Goal: Task Accomplishment & Management: Use online tool/utility

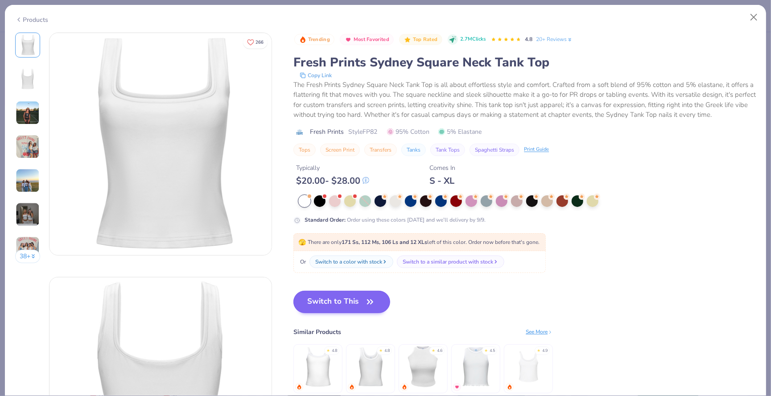
click at [359, 298] on button "Switch to This" at bounding box center [341, 302] width 97 height 22
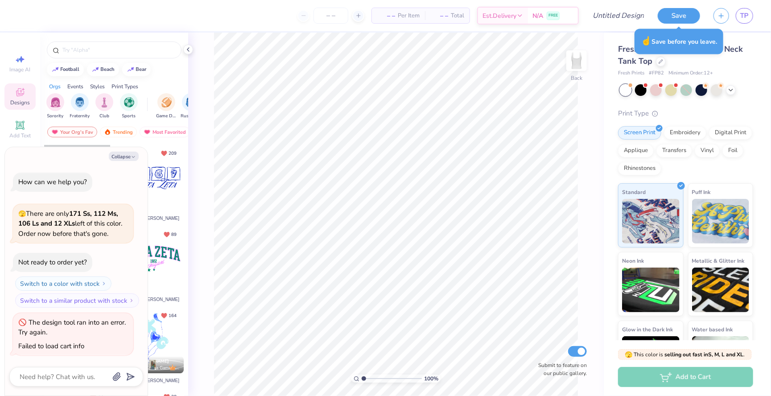
type textarea "x"
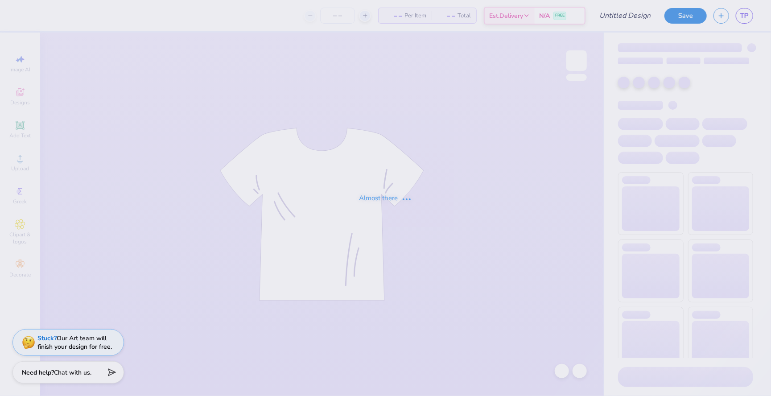
type input "adpi- theta iota"
type input "12"
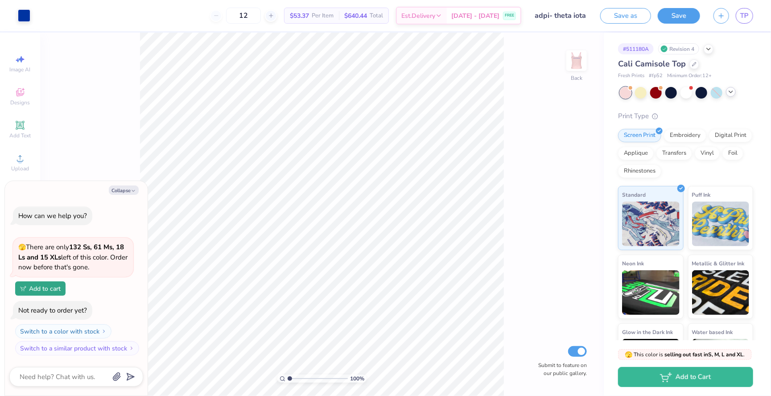
click at [732, 93] on icon at bounding box center [730, 91] width 7 height 7
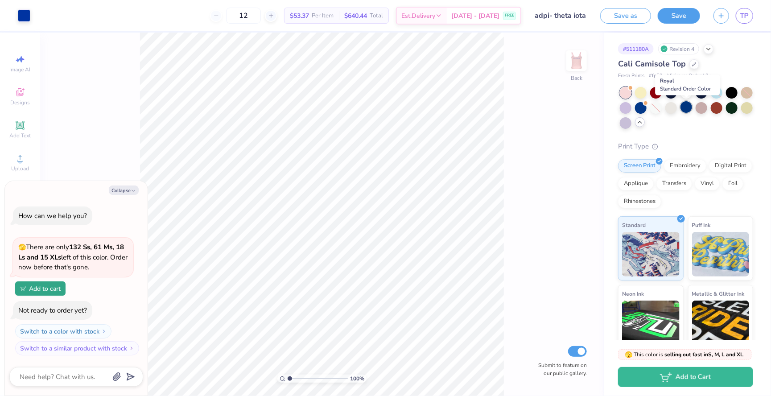
click at [685, 108] on div at bounding box center [686, 107] width 12 height 12
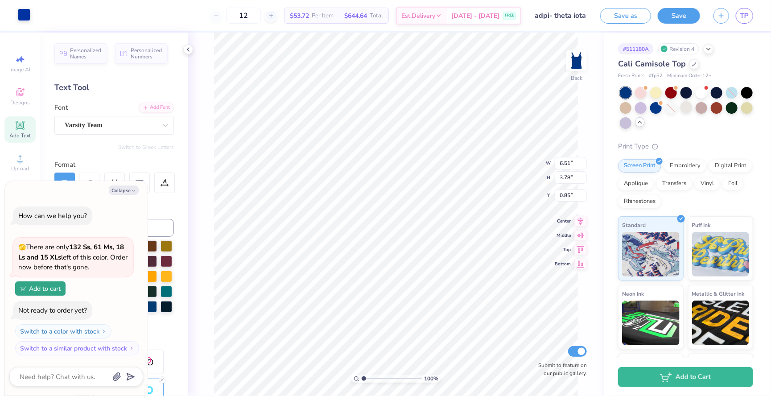
click at [18, 12] on div at bounding box center [24, 14] width 12 height 12
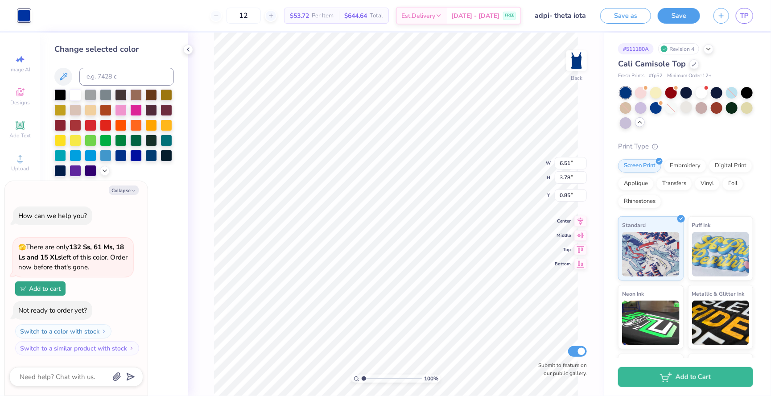
click at [68, 91] on div at bounding box center [113, 132] width 119 height 87
click at [72, 95] on div at bounding box center [76, 94] width 12 height 12
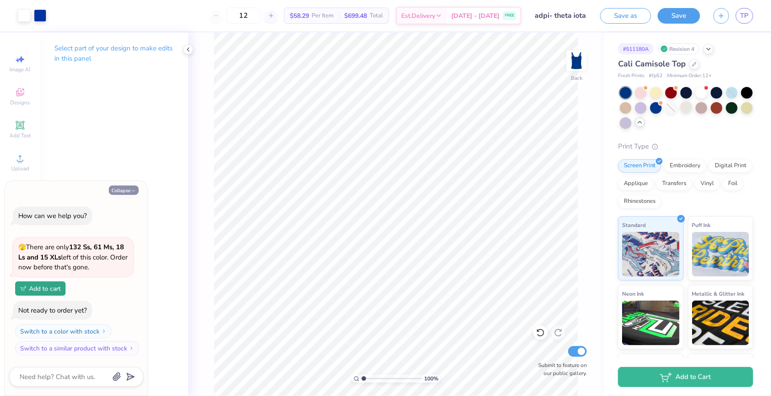
click at [125, 193] on button "Collapse" at bounding box center [124, 189] width 30 height 9
type textarea "x"
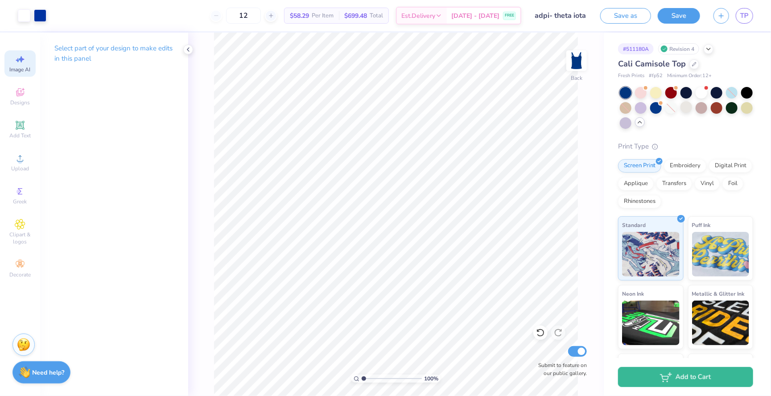
click at [20, 72] on span "Image AI" at bounding box center [20, 69] width 21 height 7
select select "4"
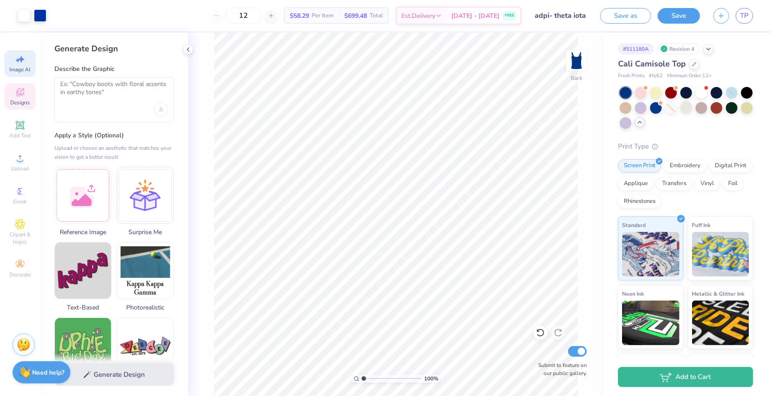
click at [18, 105] on span "Designs" at bounding box center [20, 102] width 20 height 7
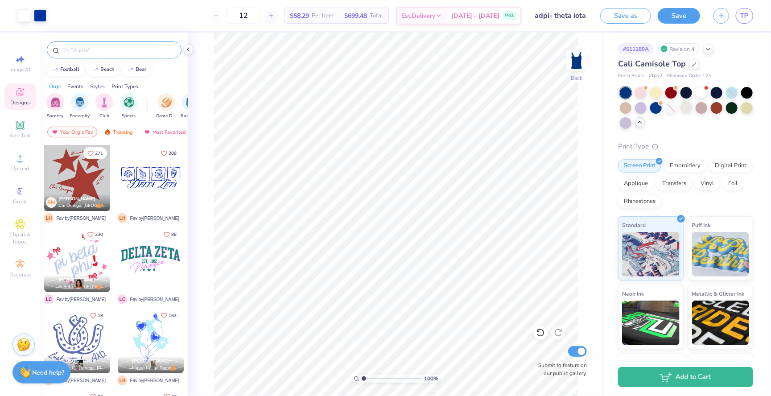
click at [89, 45] on input "text" at bounding box center [119, 49] width 114 height 9
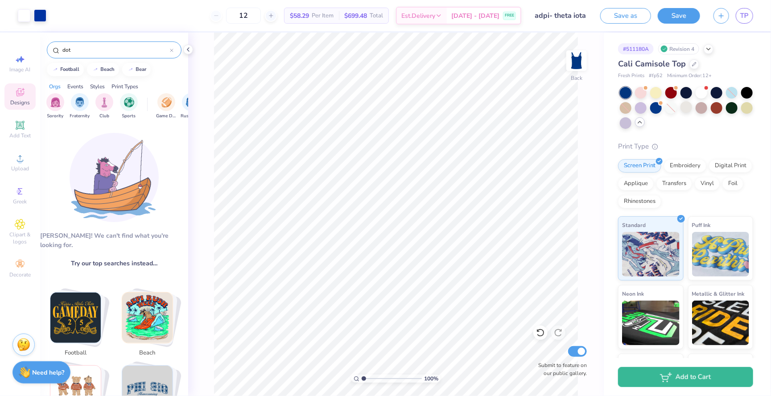
type input "dot"
click at [19, 233] on span "Clipart & logos" at bounding box center [19, 238] width 31 height 14
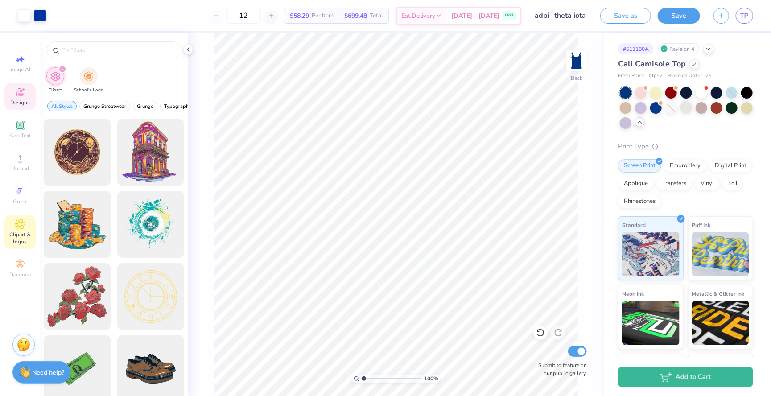
click at [22, 96] on icon at bounding box center [20, 92] width 11 height 11
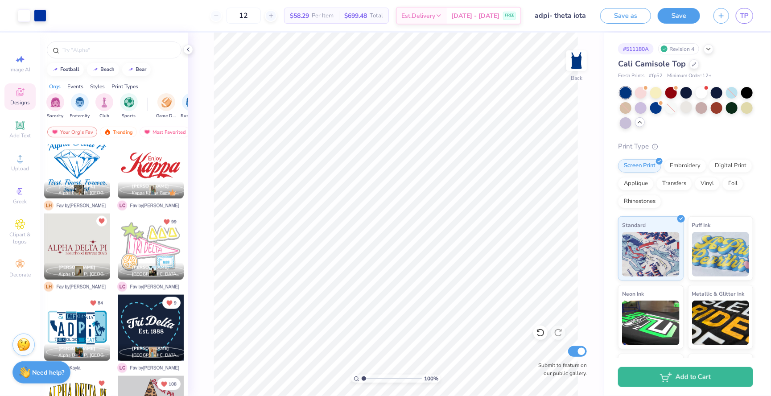
scroll to position [656, 0]
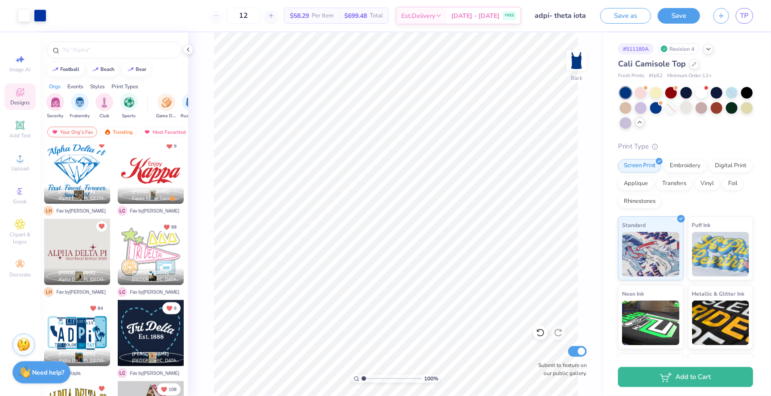
click at [99, 258] on div at bounding box center [77, 252] width 66 height 66
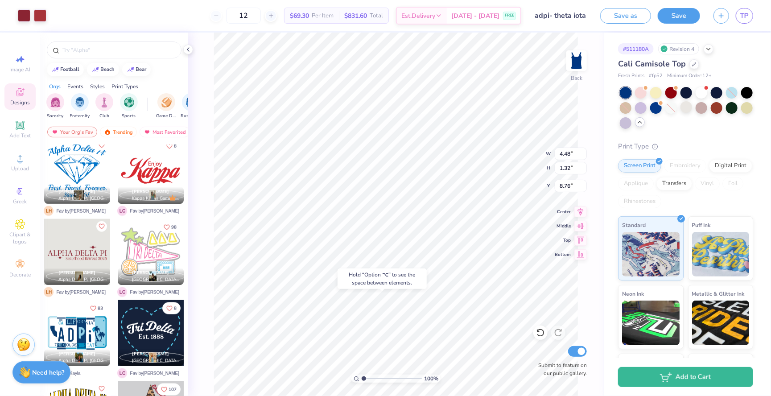
type input "8.76"
click at [422, 287] on div "Hold “Option ⌥” to see the space between elements." at bounding box center [381, 278] width 89 height 21
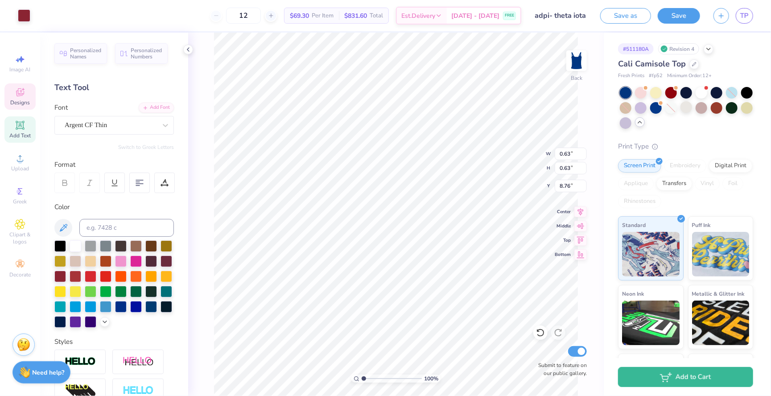
type input "6.19"
click at [29, 21] on div at bounding box center [24, 14] width 12 height 12
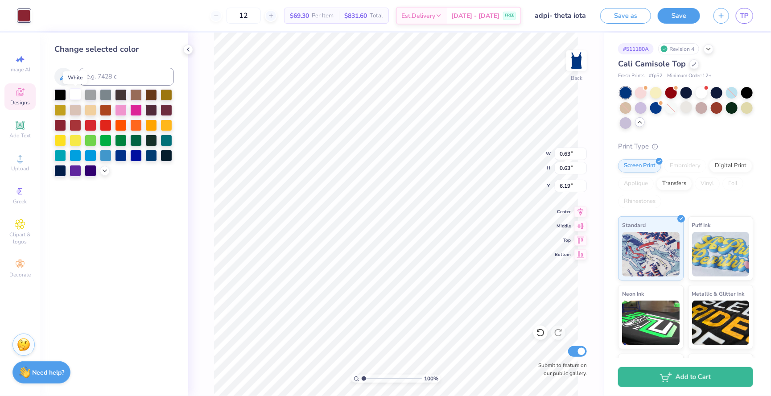
click at [73, 98] on div at bounding box center [76, 94] width 12 height 12
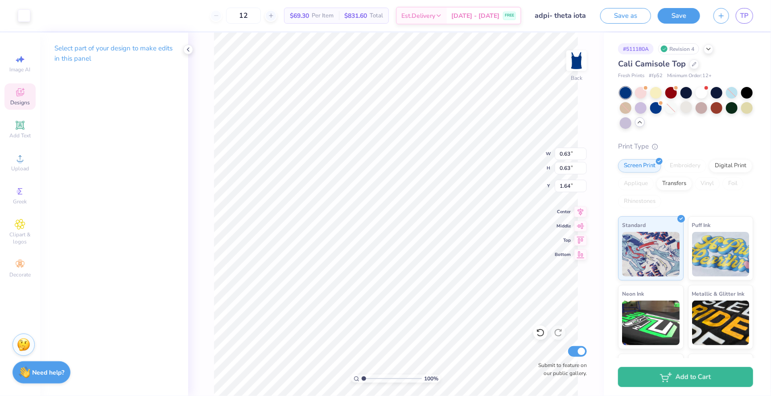
type input "1.64"
type input "5.76"
type input "3.35"
type input "1.47"
type input "0.43"
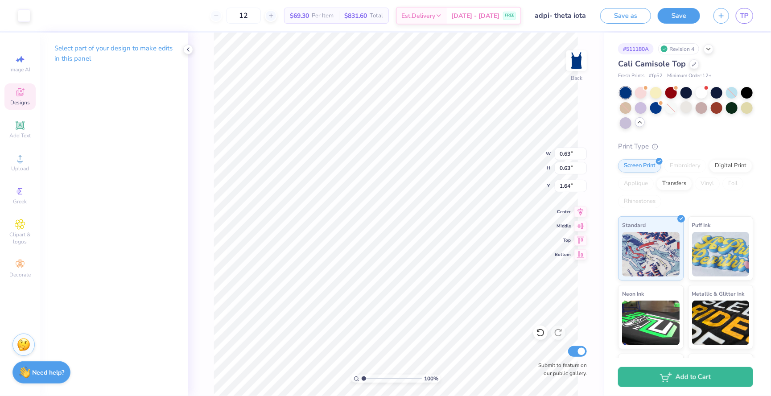
type input "0.43"
type input "7.38"
click at [23, 14] on div at bounding box center [24, 14] width 12 height 12
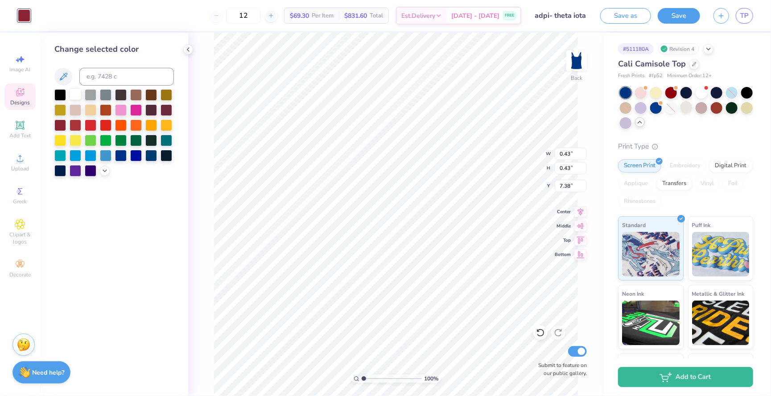
click at [74, 97] on div at bounding box center [76, 94] width 12 height 12
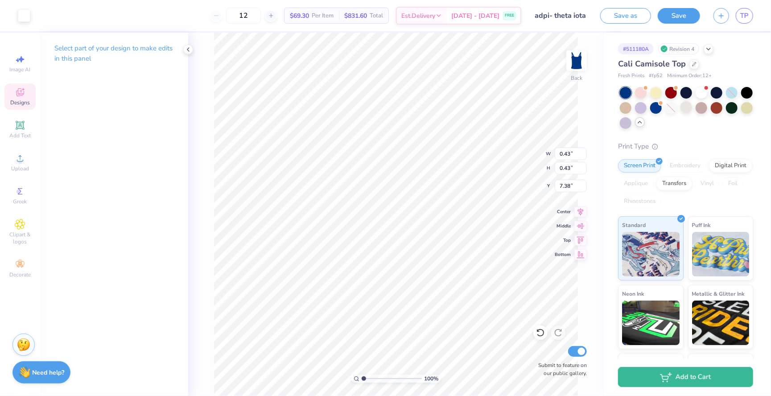
type input "2.26"
type input "1.67"
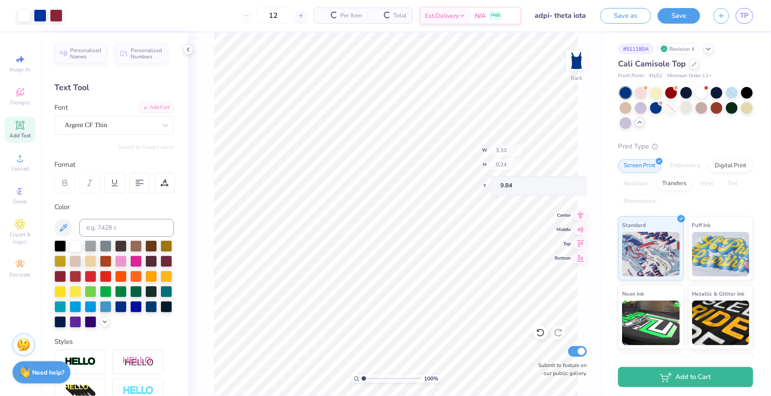
type input "9.84"
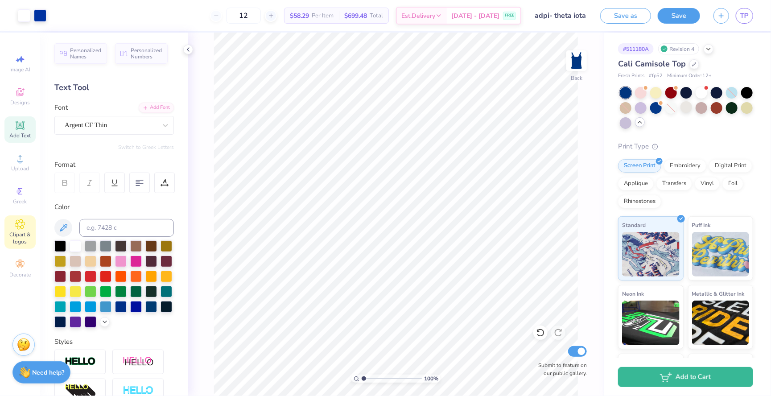
click at [20, 221] on icon at bounding box center [20, 224] width 10 height 10
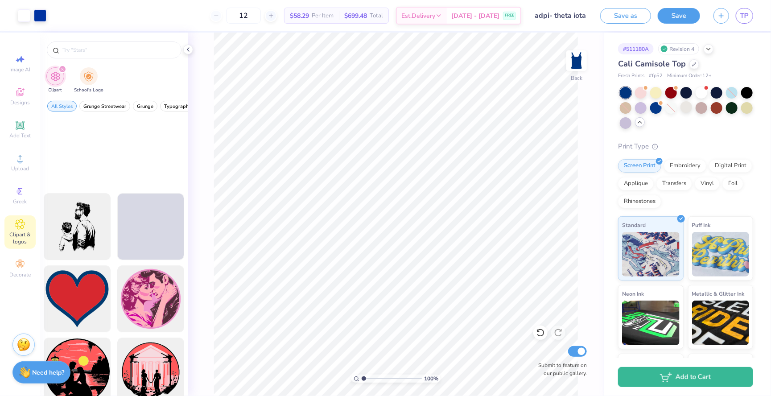
scroll to position [7217, 0]
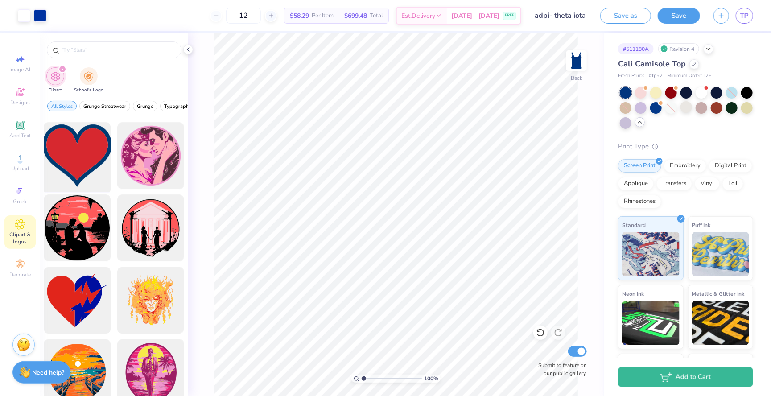
click at [92, 173] on div at bounding box center [78, 156] width 74 height 74
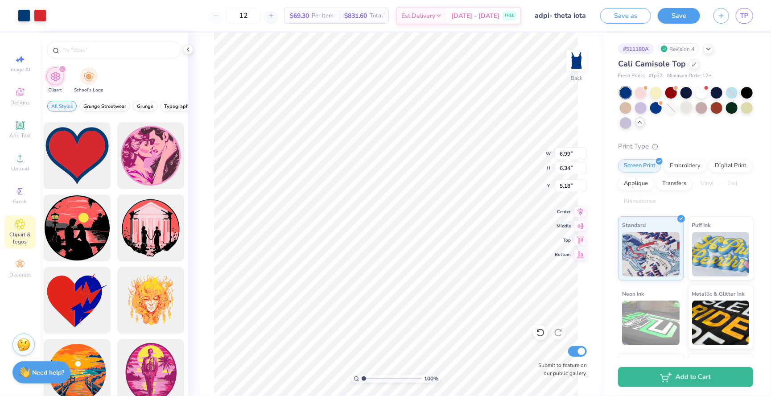
type input "5.18"
click at [20, 19] on div at bounding box center [24, 14] width 12 height 12
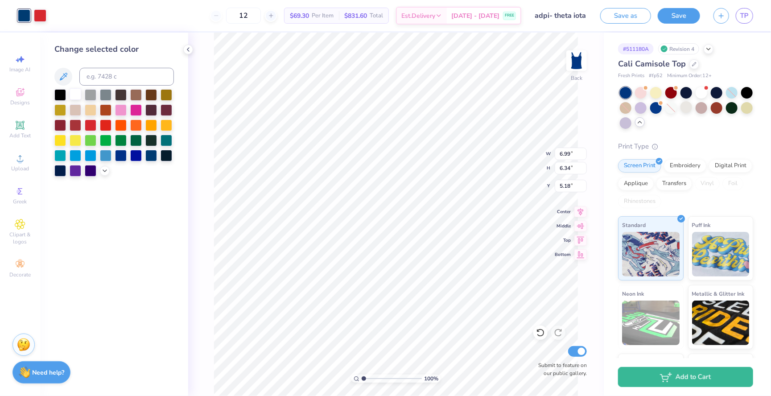
click at [76, 99] on div at bounding box center [76, 94] width 12 height 12
type input "1.13"
type input "1.02"
type input "0.55"
type input "0.49"
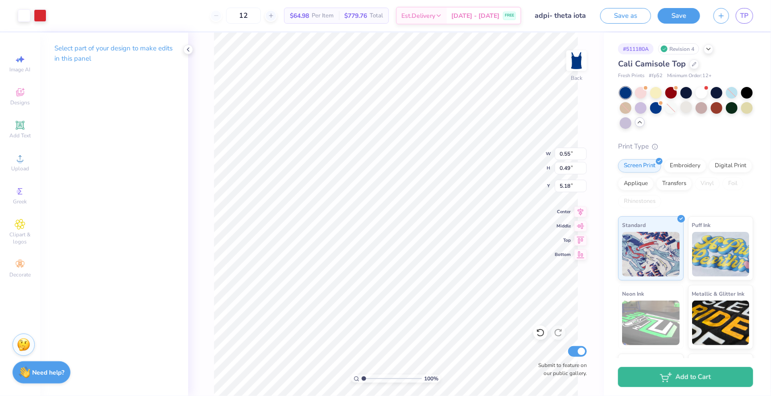
type input "2.16"
type input "1.42"
type input "1.38"
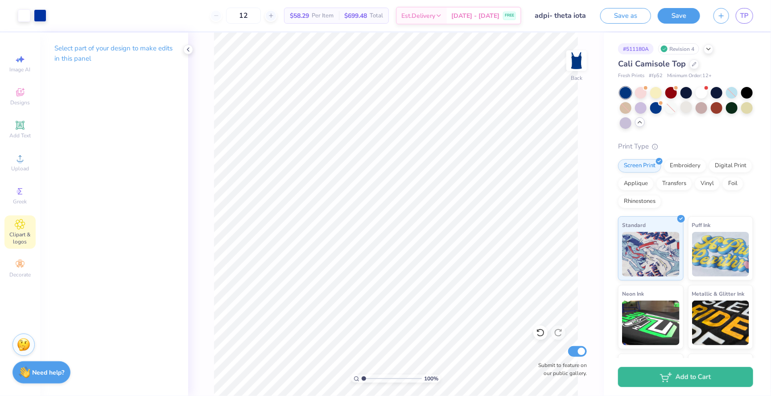
click at [18, 233] on span "Clipart & logos" at bounding box center [19, 238] width 31 height 14
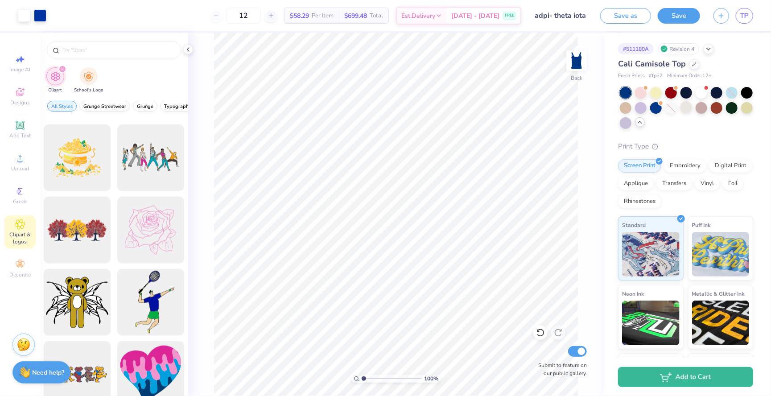
scroll to position [13800, 0]
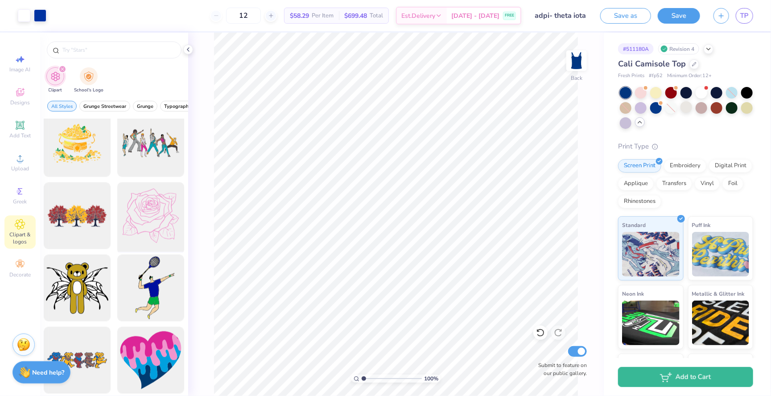
click at [138, 232] on div at bounding box center [151, 216] width 74 height 74
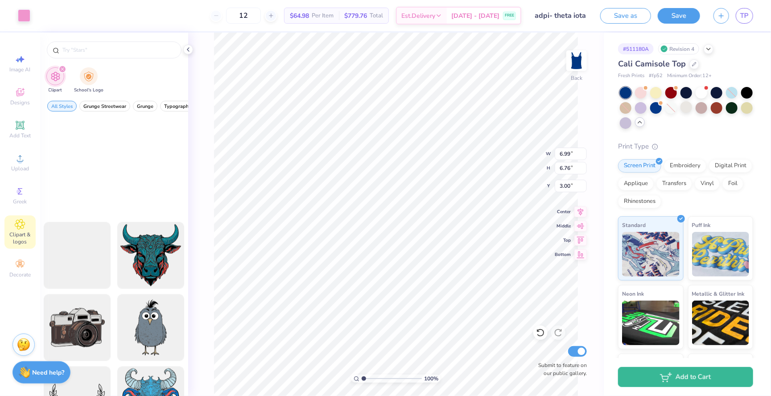
scroll to position [25239, 0]
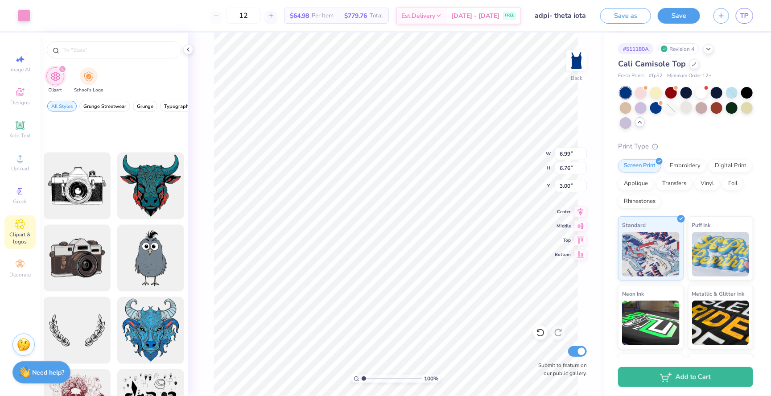
type input "1.45"
type input "1.41"
click at [21, 12] on div at bounding box center [24, 14] width 12 height 12
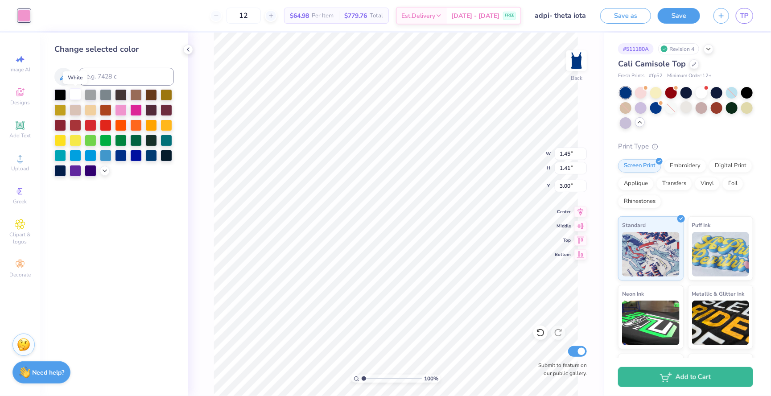
click at [76, 99] on div at bounding box center [76, 94] width 12 height 12
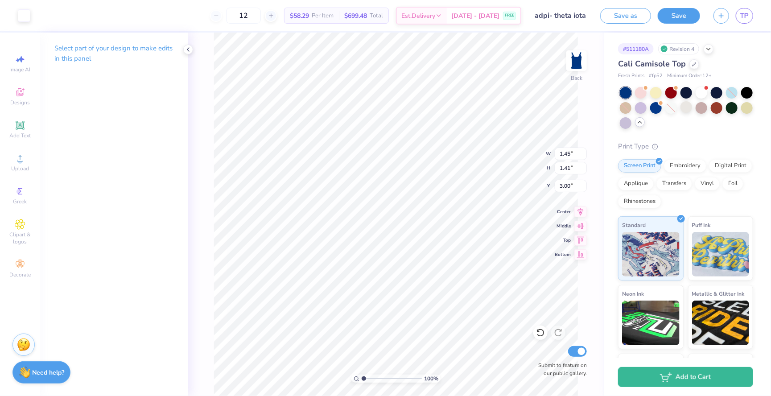
type input "2.42"
type input "1.87"
click at [369, 367] on li "Send Backward" at bounding box center [378, 368] width 70 height 17
click at [375, 386] on li "Send to Back" at bounding box center [380, 386] width 70 height 17
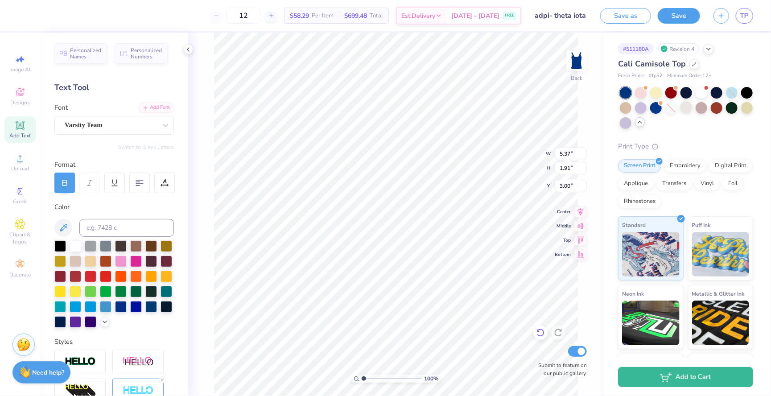
click at [538, 333] on icon at bounding box center [540, 332] width 9 height 9
type input "2.16"
type input "1.45"
type input "1.41"
type input "7.16"
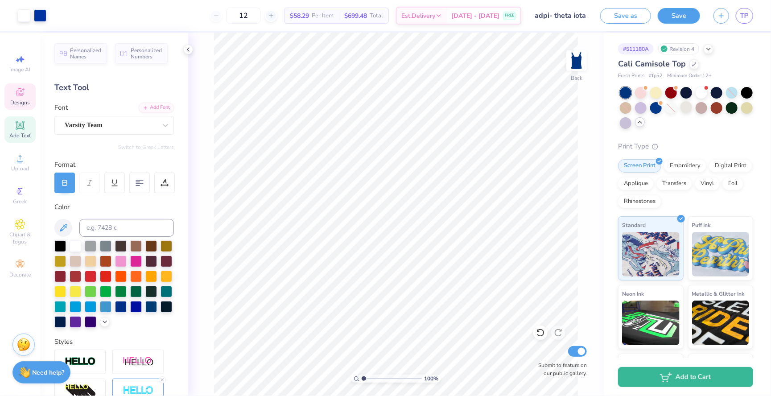
click at [13, 85] on div "Designs" at bounding box center [19, 96] width 31 height 26
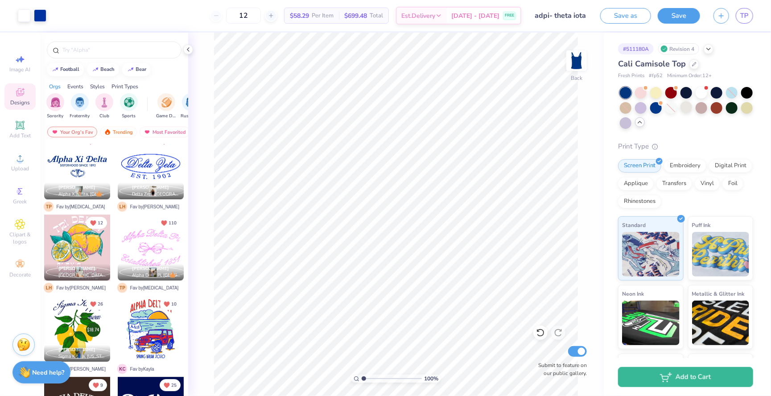
scroll to position [1419, 0]
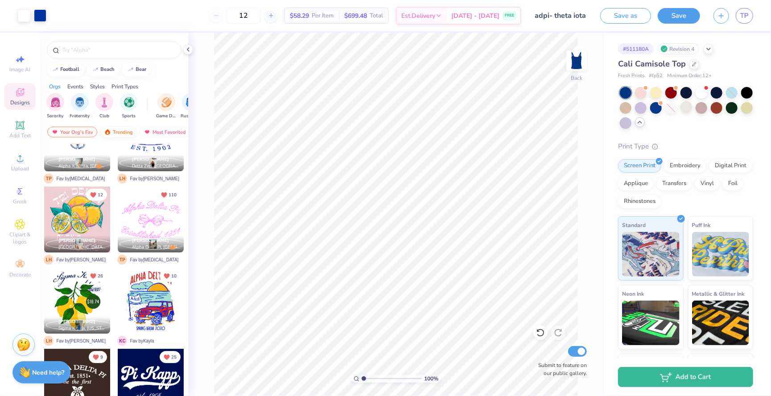
click at [111, 130] on div "Trending" at bounding box center [118, 132] width 37 height 11
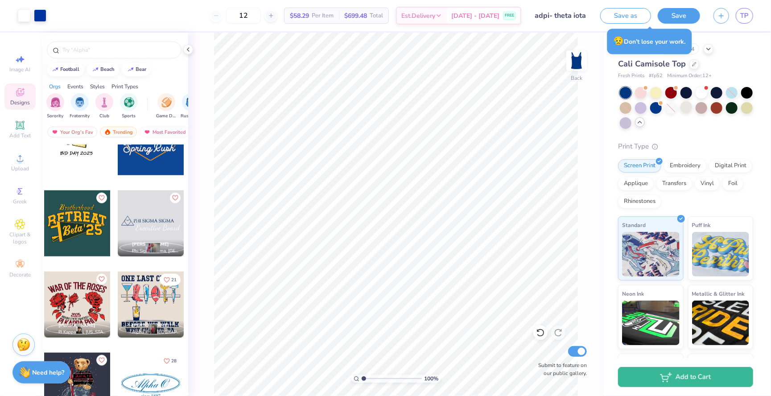
scroll to position [17396, 0]
click at [20, 132] on span "Add Text" at bounding box center [19, 135] width 21 height 7
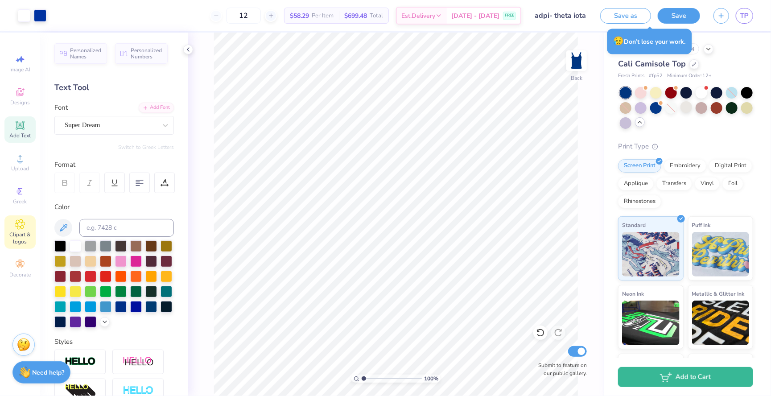
click at [20, 231] on div "Clipart & logos" at bounding box center [19, 231] width 31 height 33
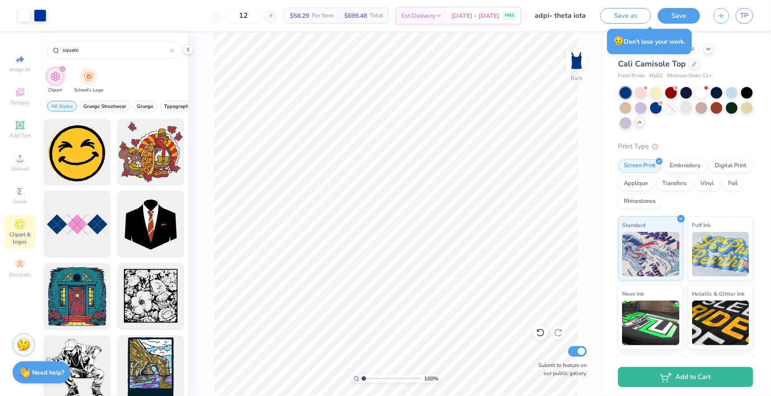
type input "square"
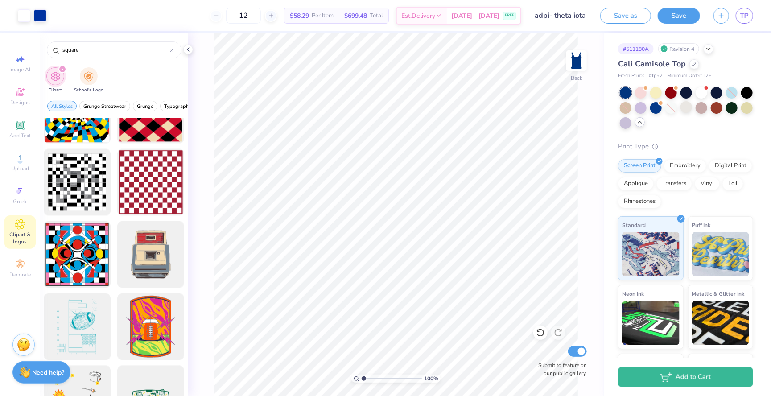
scroll to position [979, 0]
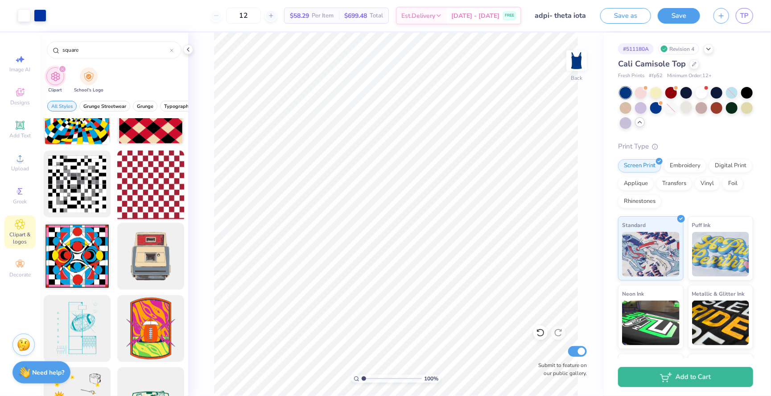
click at [154, 190] on div at bounding box center [151, 185] width 74 height 74
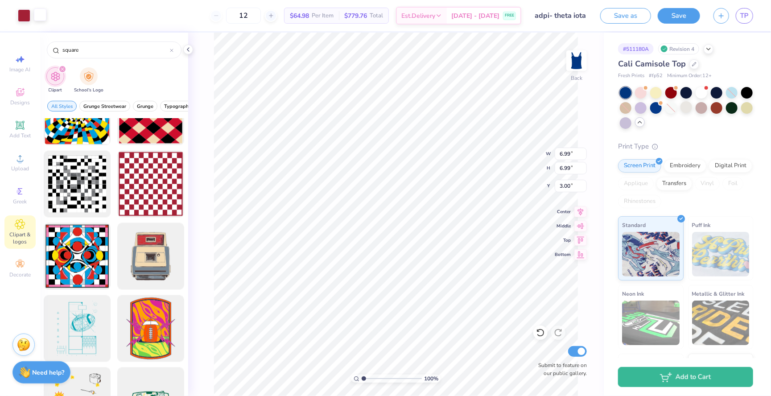
click at [37, 14] on div at bounding box center [40, 14] width 12 height 12
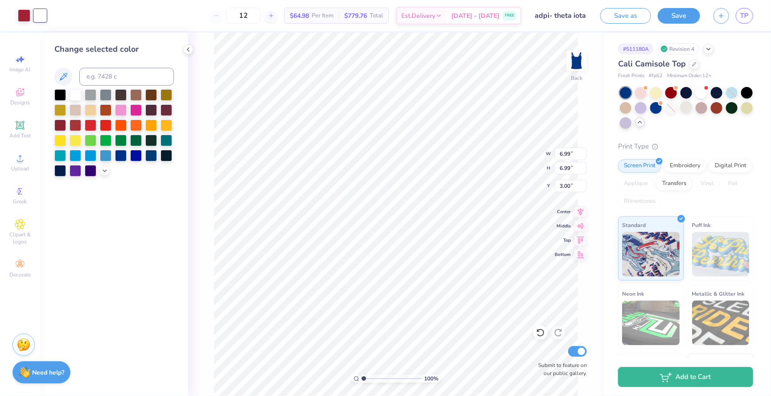
click at [26, 25] on div "Art colors" at bounding box center [23, 15] width 46 height 31
click at [25, 19] on div at bounding box center [24, 14] width 12 height 12
click at [75, 100] on div at bounding box center [76, 94] width 12 height 12
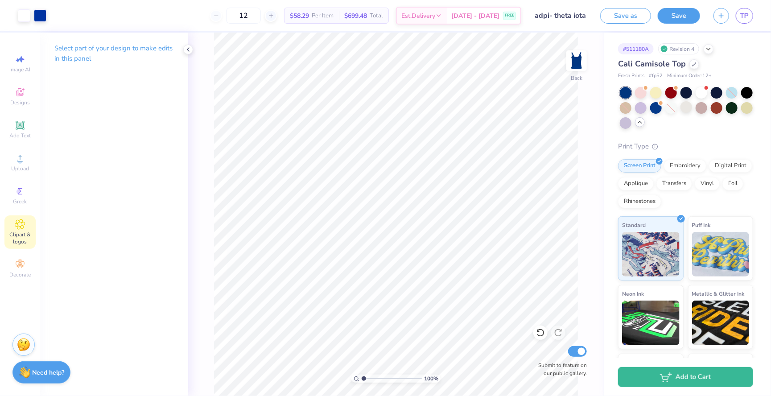
click at [22, 222] on icon at bounding box center [20, 224] width 10 height 10
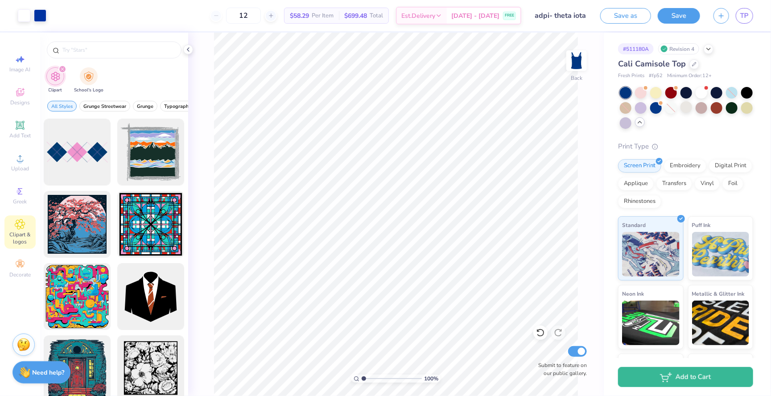
type input "square"
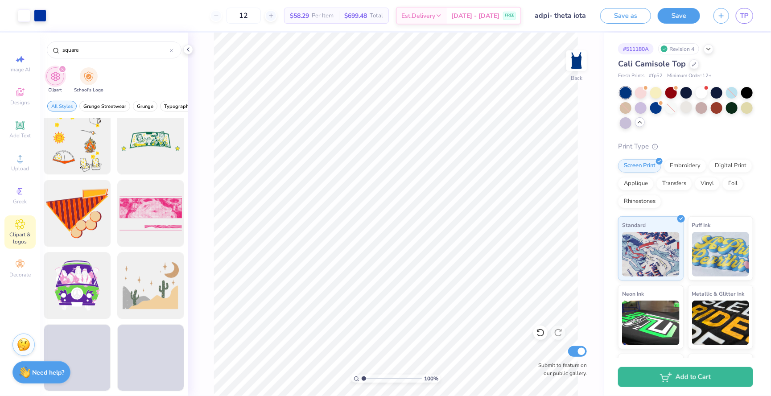
scroll to position [1238, 0]
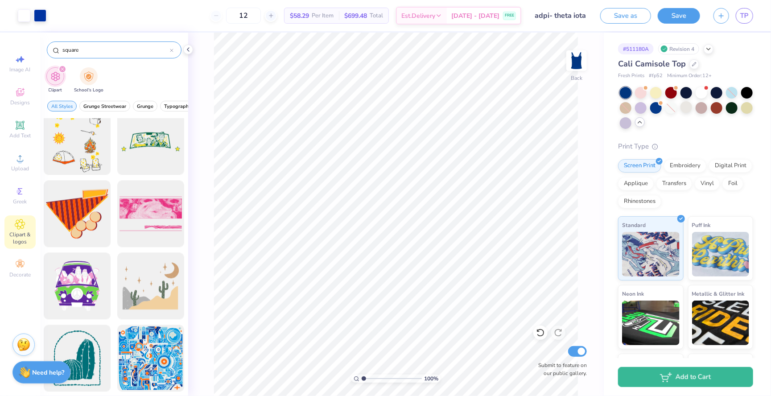
click at [115, 56] on div "square" at bounding box center [114, 49] width 135 height 17
click at [57, 49] on icon at bounding box center [56, 50] width 7 height 7
click at [60, 49] on div "square" at bounding box center [114, 49] width 135 height 17
click at [62, 68] on icon "filter for Clipart" at bounding box center [63, 69] width 4 height 4
click at [62, 69] on icon "filter for Clipart" at bounding box center [62, 69] width 3 height 3
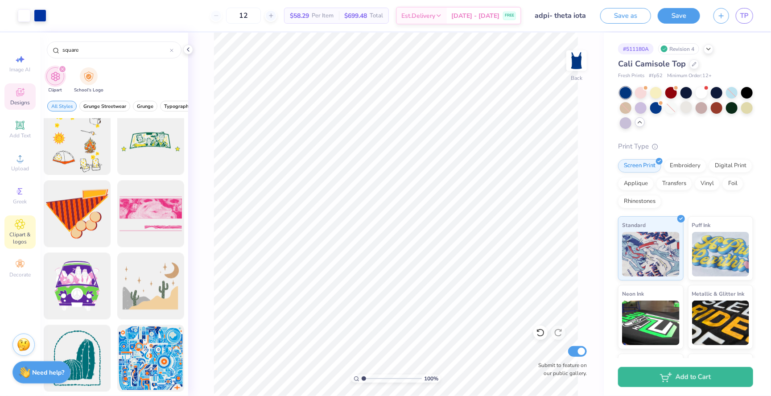
click at [20, 91] on icon at bounding box center [20, 92] width 8 height 8
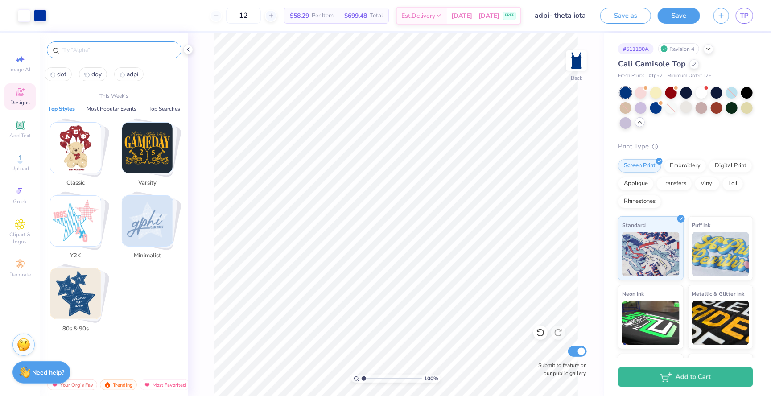
click at [87, 46] on input "text" at bounding box center [119, 49] width 114 height 9
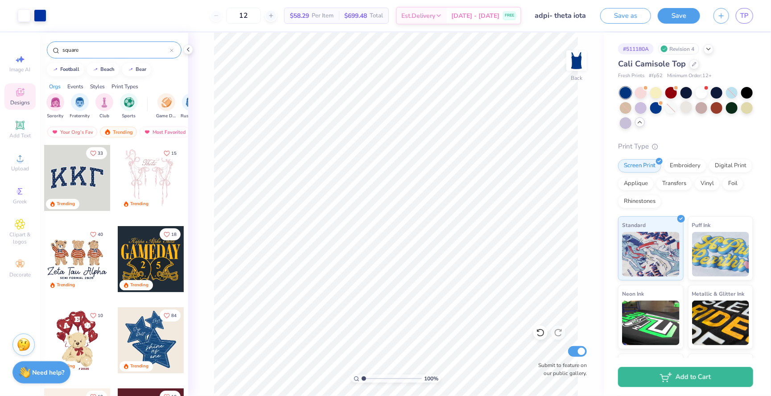
type input "square"
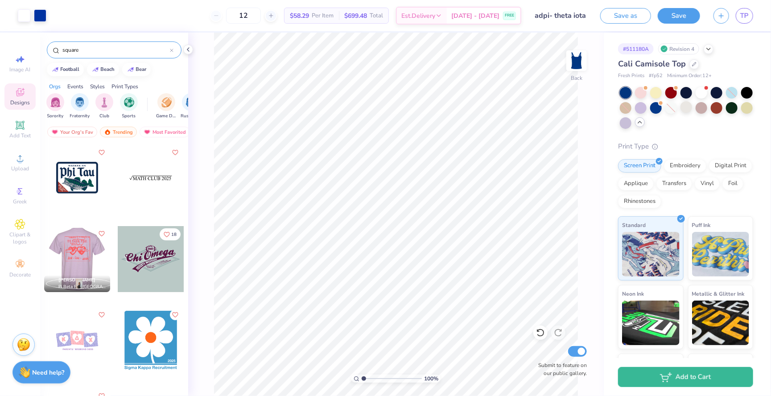
scroll to position [0, 0]
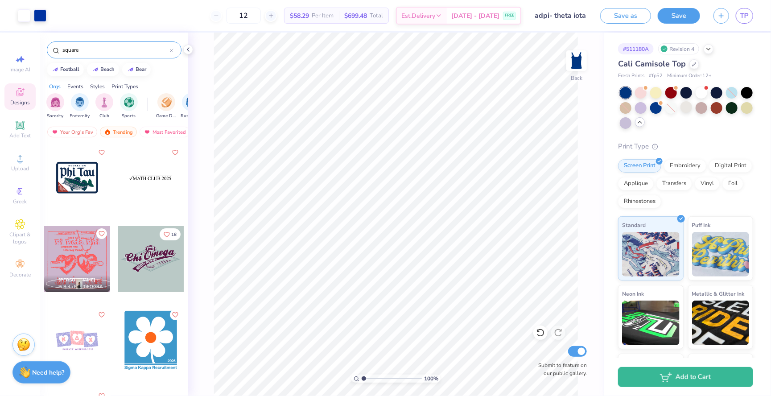
click at [82, 184] on div at bounding box center [77, 178] width 66 height 66
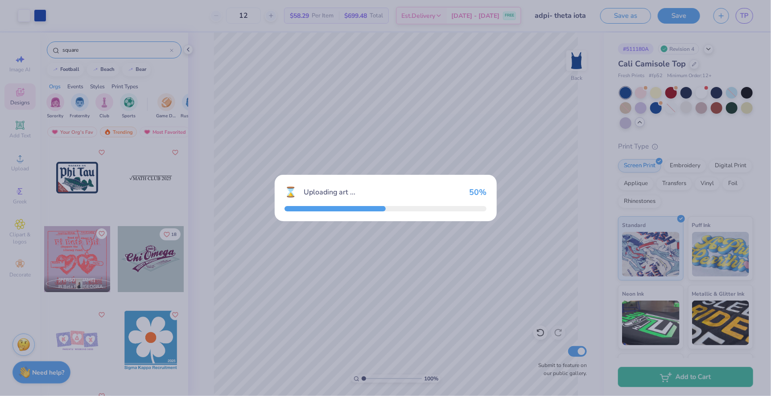
click at [359, 287] on div "⌛ Uploading art ... 50 %" at bounding box center [385, 198] width 771 height 396
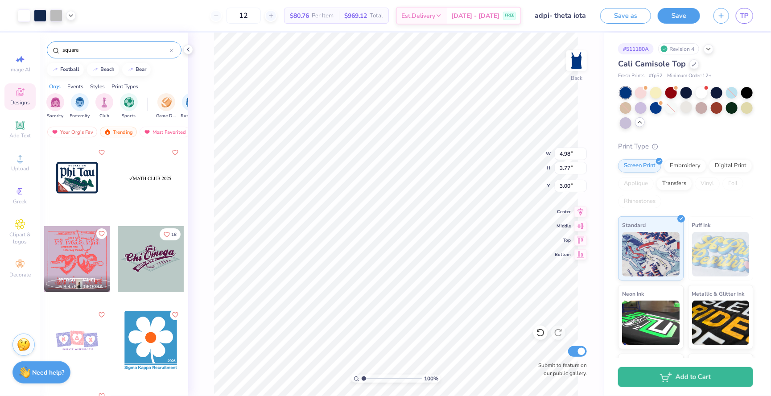
type input "6.91"
type input "8.75"
click at [542, 336] on icon at bounding box center [540, 333] width 8 height 8
type input "3.57"
type input "6.50"
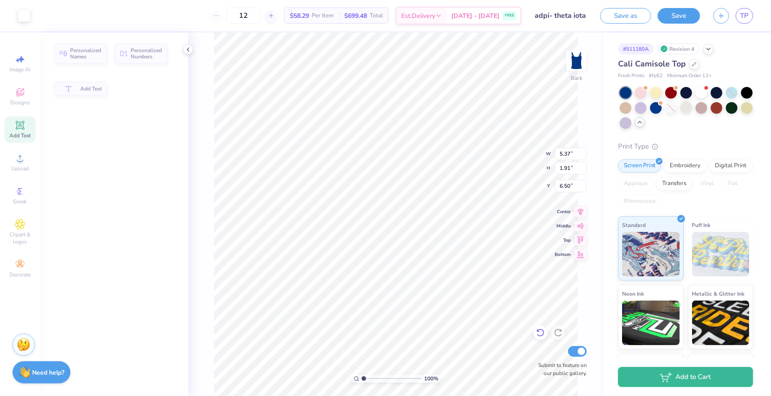
type input "5.37"
type input "1.91"
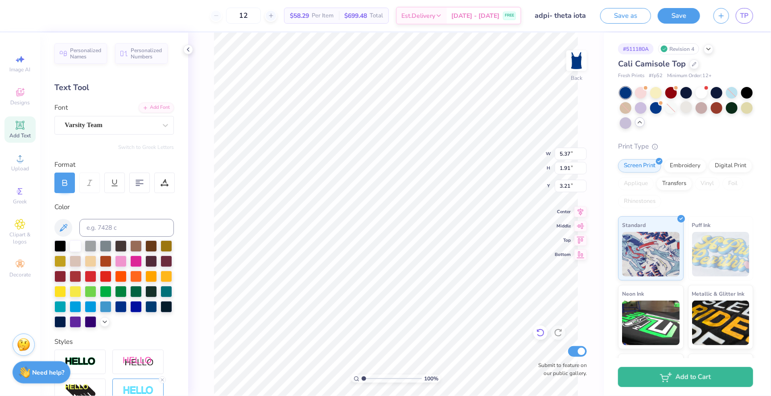
click at [540, 337] on icon at bounding box center [540, 333] width 8 height 8
type input "2.16"
click at [135, 308] on div at bounding box center [136, 306] width 12 height 12
click at [103, 321] on icon at bounding box center [104, 320] width 7 height 7
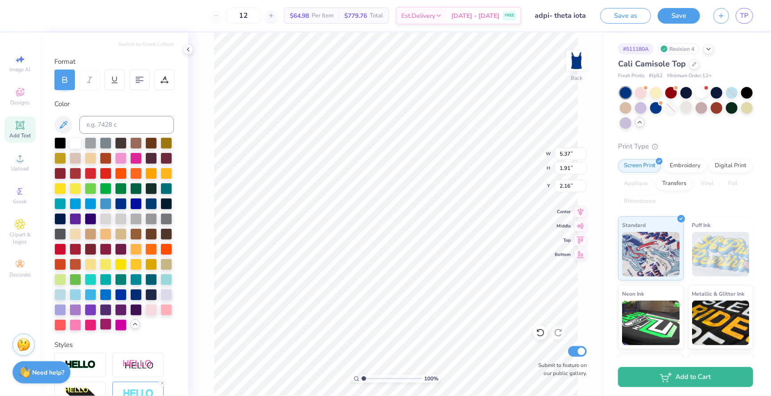
scroll to position [107, 0]
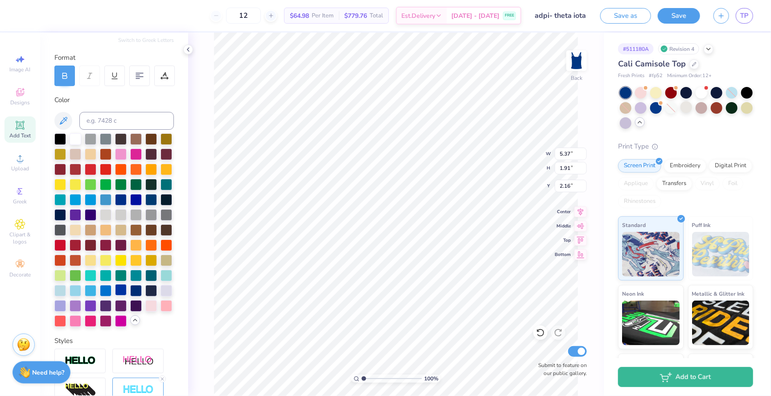
click at [123, 289] on div at bounding box center [121, 290] width 12 height 12
type input "4.55"
type input "3.34"
type input "2.00"
type input "2.88"
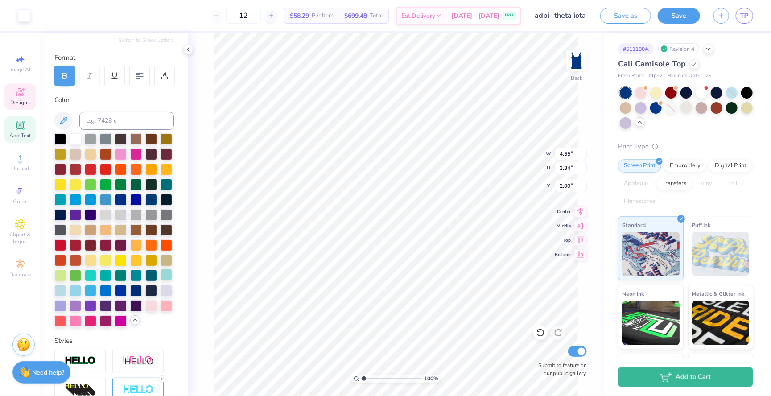
type input "2.12"
type input "2.06"
click at [390, 335] on li "Bring to Front" at bounding box center [398, 333] width 70 height 17
click at [400, 379] on li "Send to Back" at bounding box center [398, 386] width 70 height 17
type input "5.37"
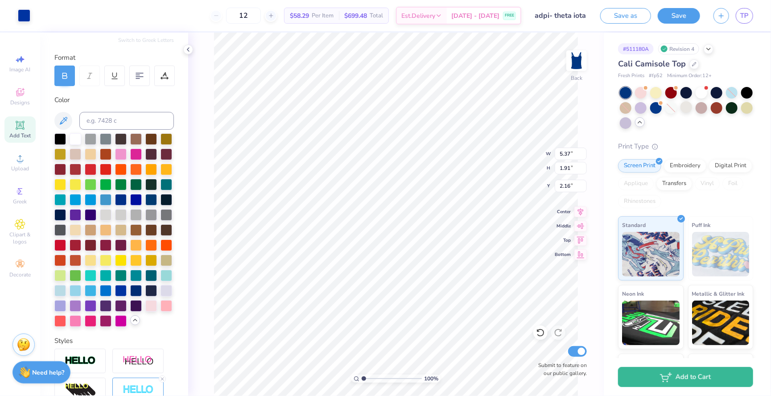
type input "1.91"
type input "2.16"
click at [473, 387] on li "Send to Back" at bounding box center [475, 386] width 70 height 17
click at [432, 385] on li "Send to Back" at bounding box center [449, 386] width 70 height 17
click at [152, 198] on div at bounding box center [151, 199] width 12 height 12
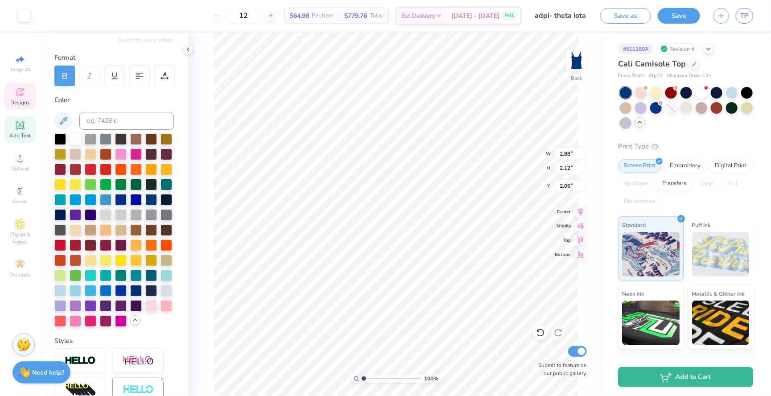
type input "2.77"
type input "2.04"
type input "2.18"
type input "2.88"
type input "2.12"
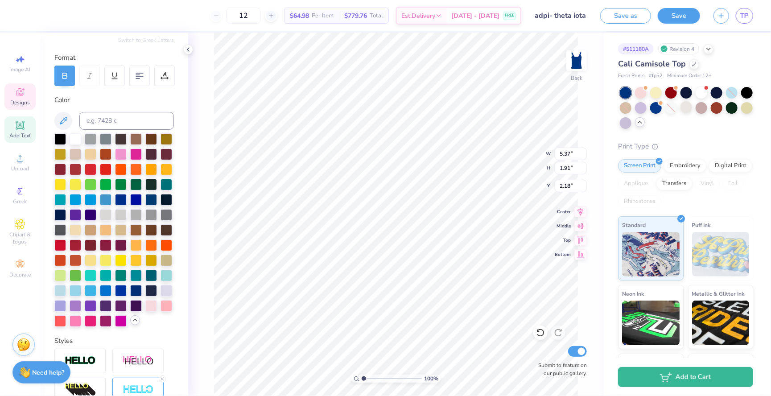
type input "2.06"
type input "2.44"
type input "1.79"
click at [535, 328] on div at bounding box center [540, 332] width 14 height 14
click at [538, 331] on icon at bounding box center [540, 333] width 8 height 8
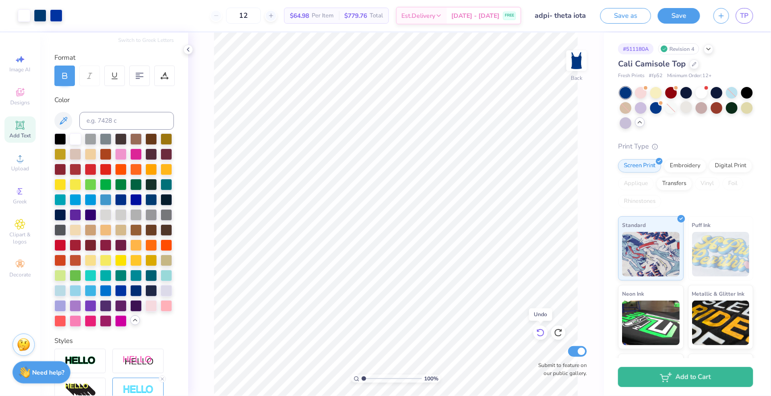
click at [538, 331] on icon at bounding box center [540, 333] width 8 height 8
click at [581, 212] on icon at bounding box center [580, 210] width 12 height 11
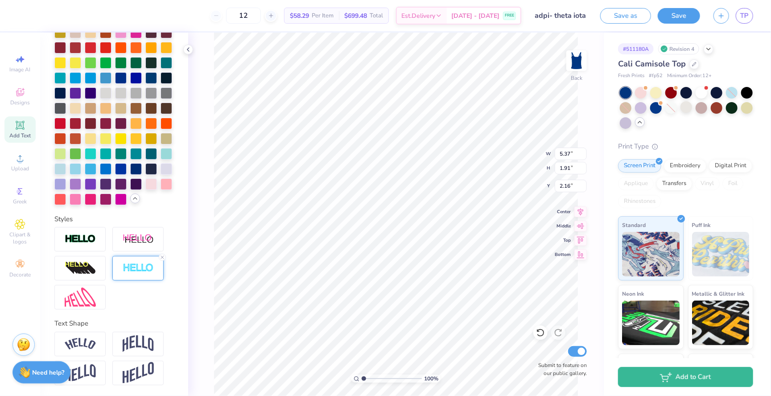
scroll to position [227, 0]
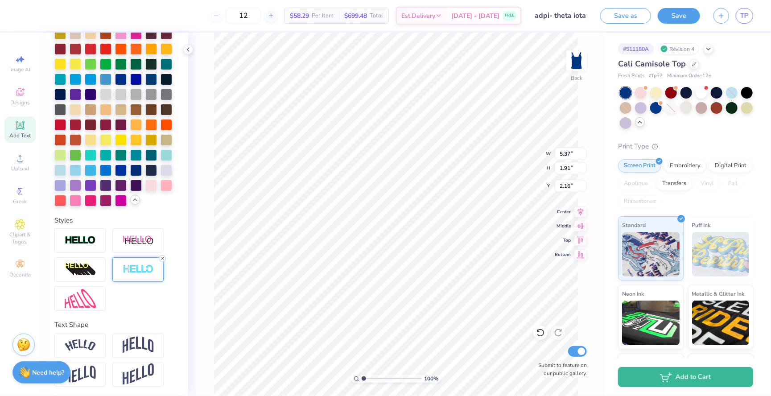
click at [161, 259] on icon at bounding box center [162, 258] width 5 height 5
type input "5.30"
type input "1.84"
type input "2.20"
click at [133, 171] on div at bounding box center [136, 170] width 12 height 12
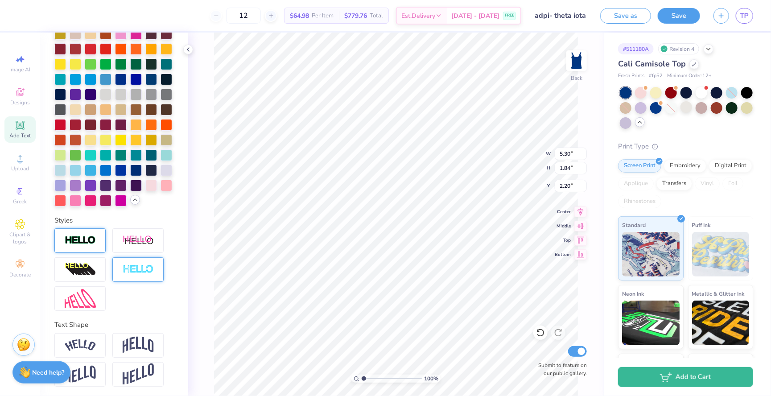
click at [90, 237] on img at bounding box center [80, 240] width 31 height 10
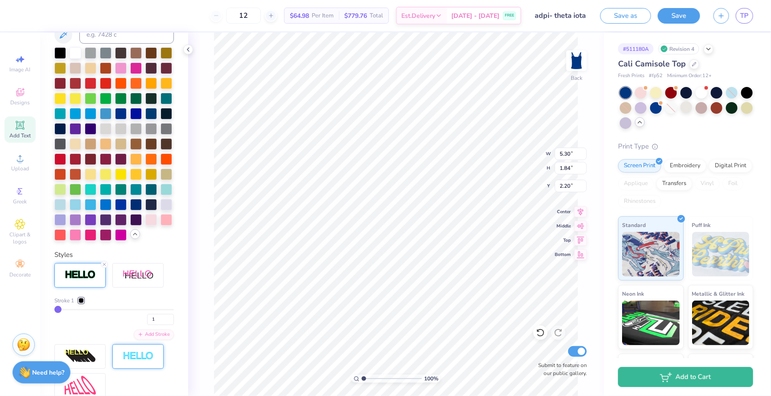
type input "5.33"
type input "1.88"
type input "2.18"
click at [73, 200] on div at bounding box center [76, 204] width 12 height 12
click at [540, 335] on icon at bounding box center [540, 332] width 9 height 9
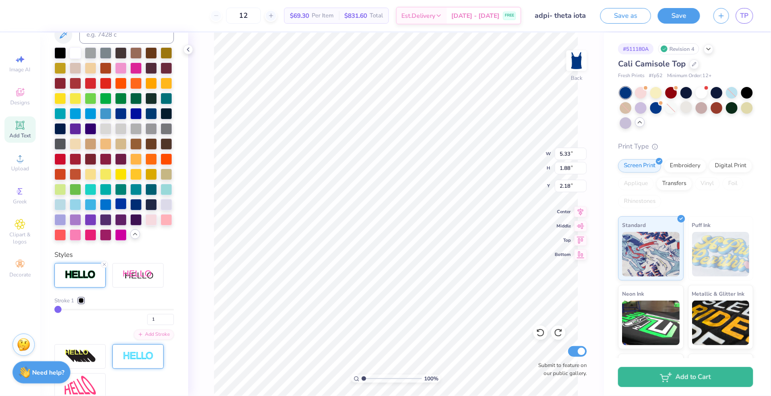
click at [120, 203] on div at bounding box center [121, 204] width 12 height 12
click at [133, 204] on div at bounding box center [136, 204] width 12 height 12
click at [148, 115] on div at bounding box center [151, 113] width 12 height 12
click at [138, 114] on div at bounding box center [136, 113] width 12 height 12
click at [124, 112] on div at bounding box center [121, 114] width 12 height 12
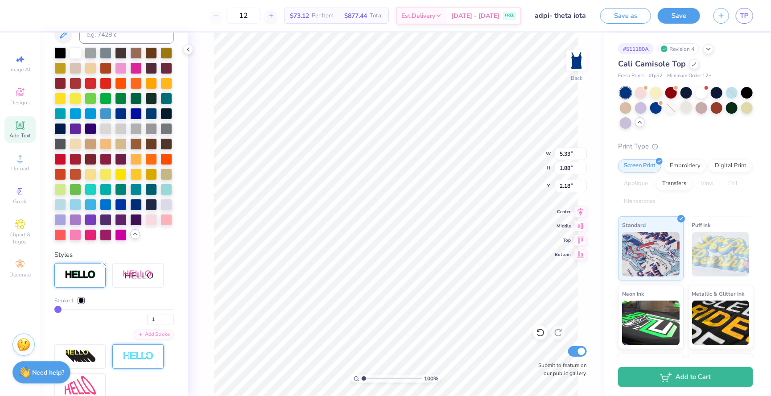
click at [79, 298] on div at bounding box center [80, 300] width 5 height 5
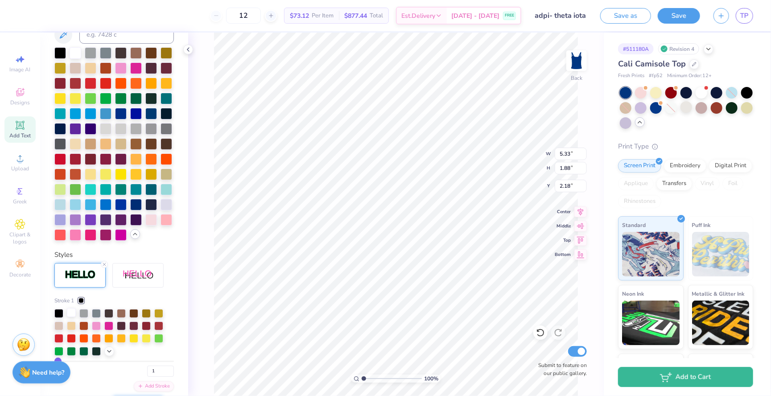
click at [70, 312] on div at bounding box center [71, 312] width 9 height 9
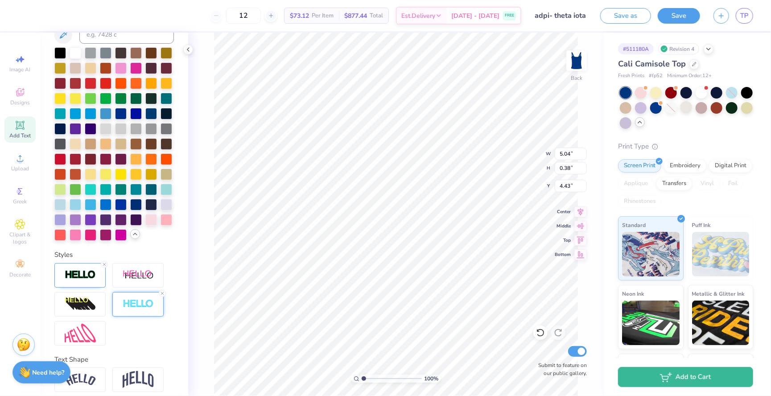
click at [166, 292] on div at bounding box center [113, 304] width 119 height 82
click at [162, 292] on line at bounding box center [162, 293] width 3 height 3
type input "5.03"
type input "0.37"
type input "4.44"
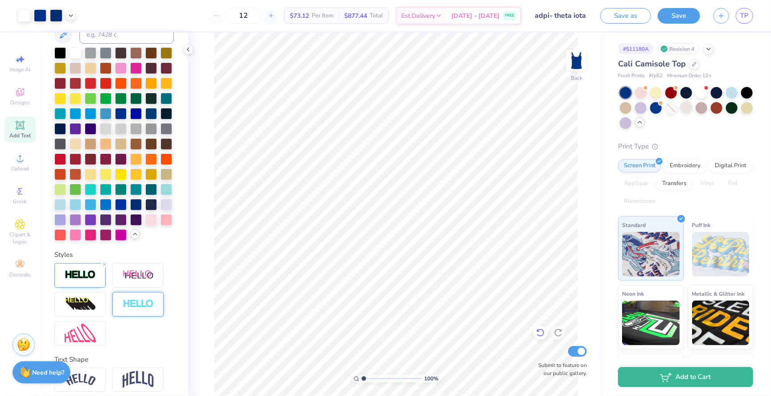
click at [544, 333] on icon at bounding box center [540, 332] width 9 height 9
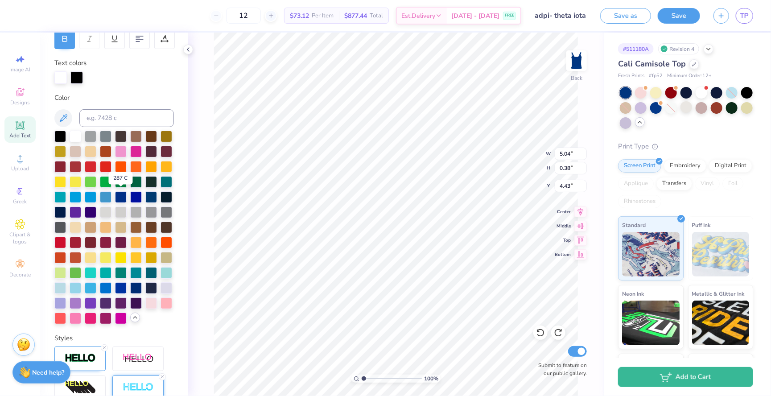
scroll to position [185, 0]
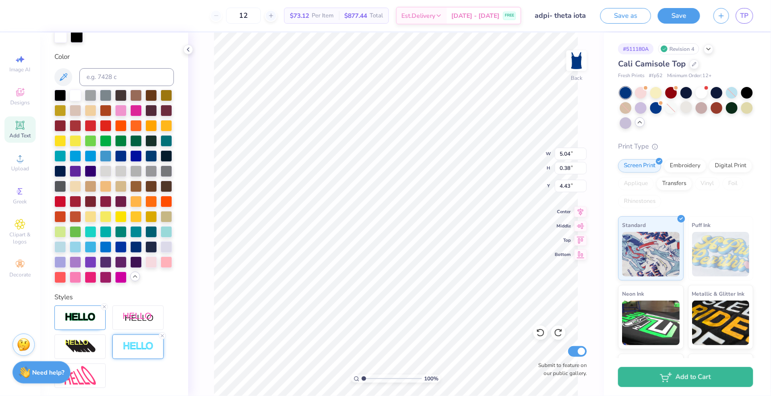
click at [130, 338] on div at bounding box center [137, 346] width 51 height 25
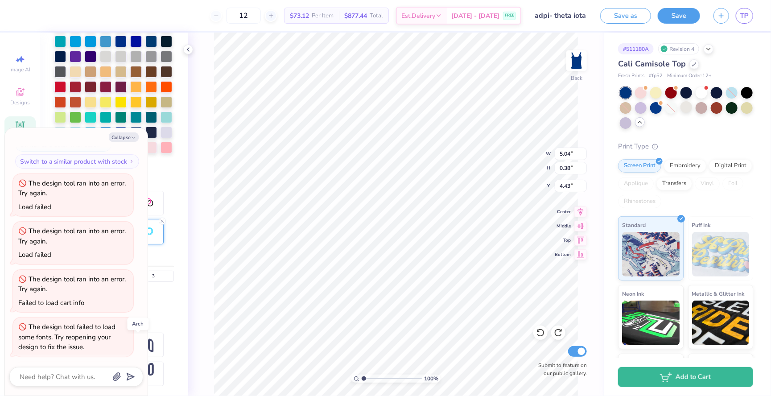
scroll to position [369, 0]
type textarea "x"
